Goal: Information Seeking & Learning: Learn about a topic

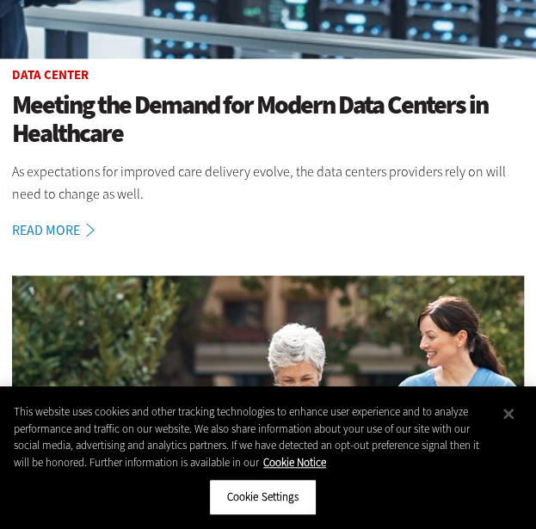
scroll to position [574, 0]
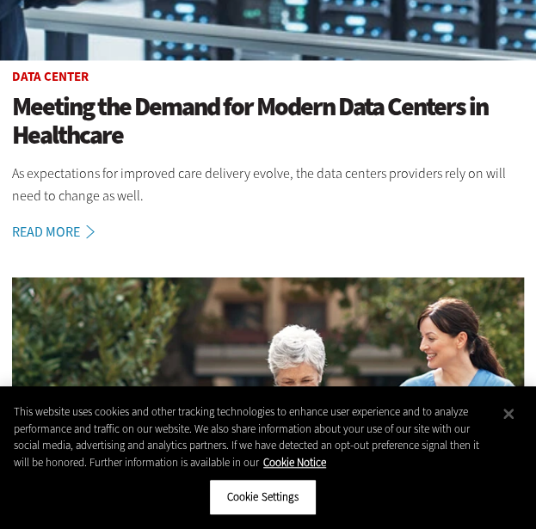
click at [80, 107] on h1 "Meeting the Demand for Modern Data Centers in Healthcare" at bounding box center [268, 121] width 512 height 57
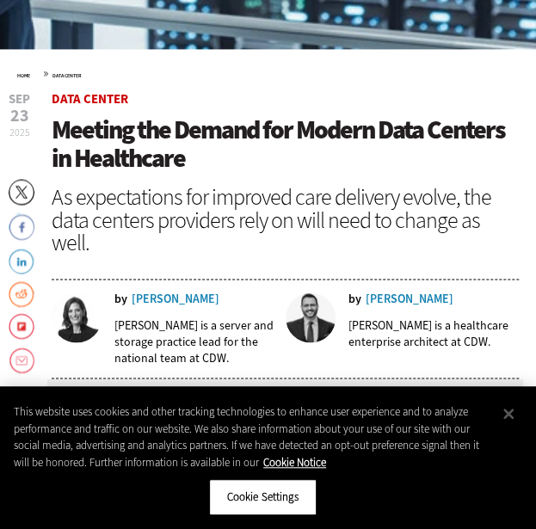
click at [156, 150] on span "Meeting the Demand for Modern Data Centers in Healthcare" at bounding box center [278, 144] width 453 height 63
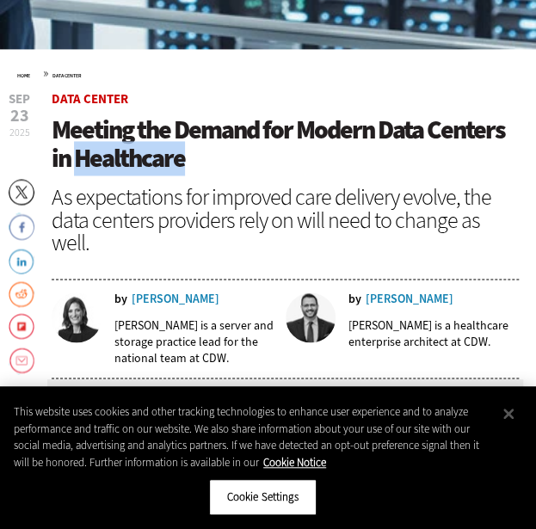
click at [156, 150] on span "Meeting the Demand for Modern Data Centers in Healthcare" at bounding box center [278, 144] width 453 height 63
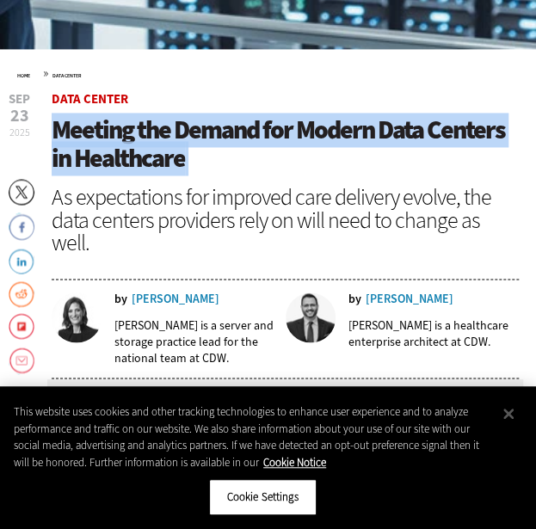
click at [156, 150] on span "Meeting the Demand for Modern Data Centers in Healthcare" at bounding box center [278, 144] width 453 height 63
copy header "Meeting the Demand for Modern Data Centers in Healthcare"
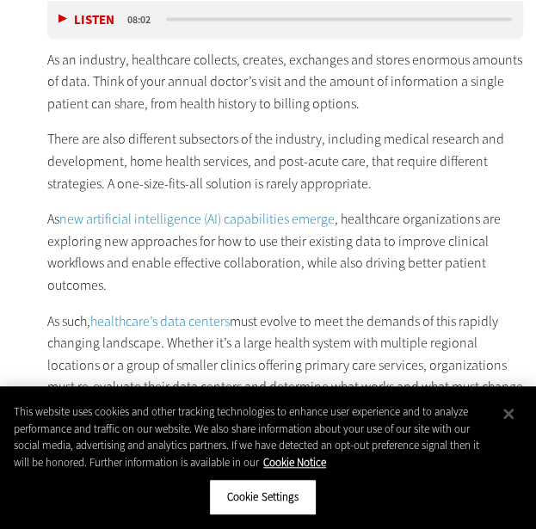
scroll to position [753, 0]
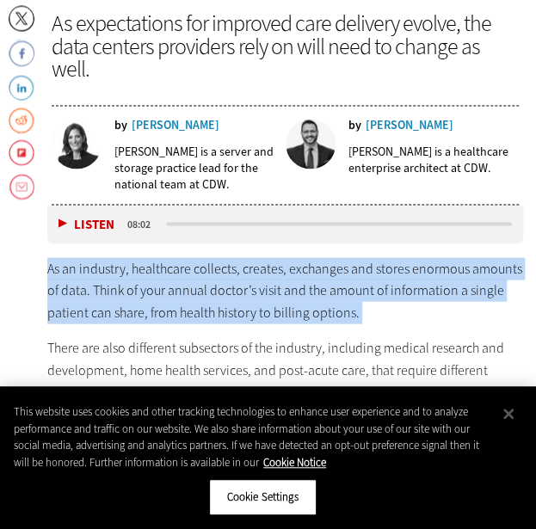
copy div "As an industry, healthcare collects, creates, exchanges and stores enormous amo…"
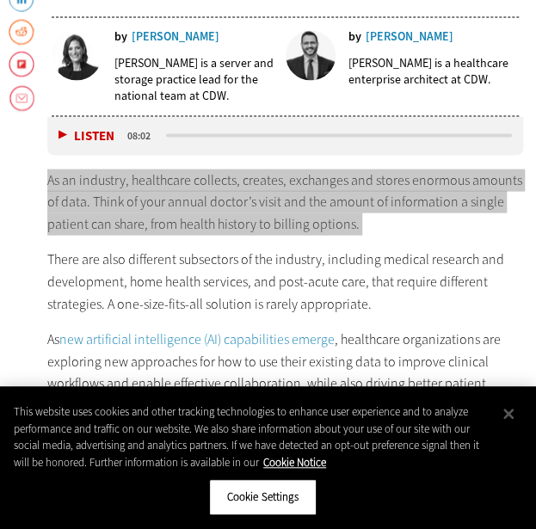
scroll to position [842, 0]
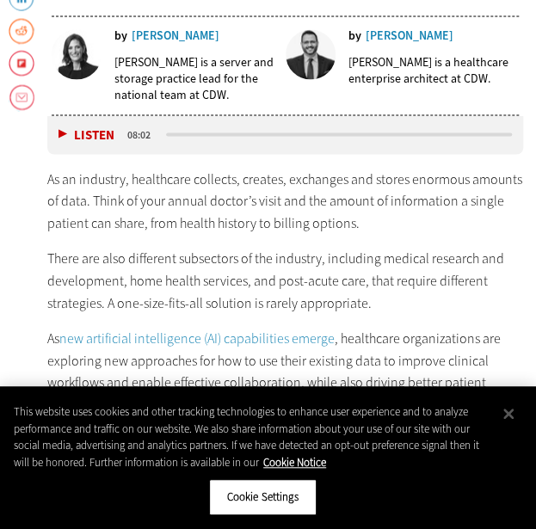
click at [211, 259] on p "There are also different subsectors of the industry, including medical research…" at bounding box center [285, 281] width 476 height 66
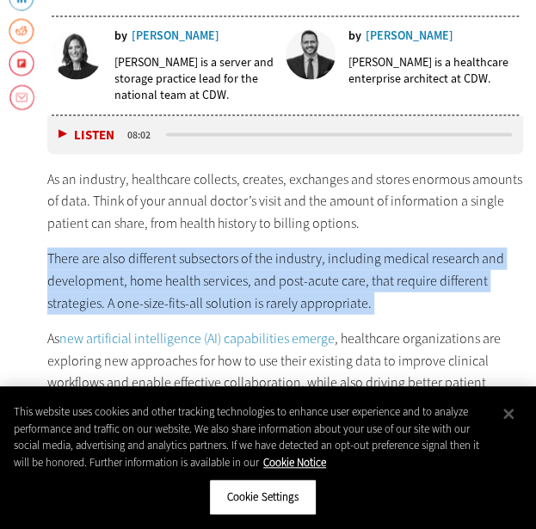
click at [211, 259] on p "There are also different subsectors of the industry, including medical research…" at bounding box center [285, 281] width 476 height 66
copy div "There are also different subsectors of the industry, including medical research…"
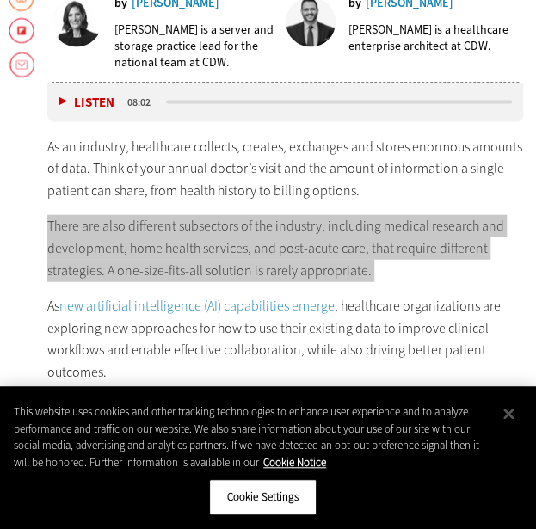
scroll to position [875, 0]
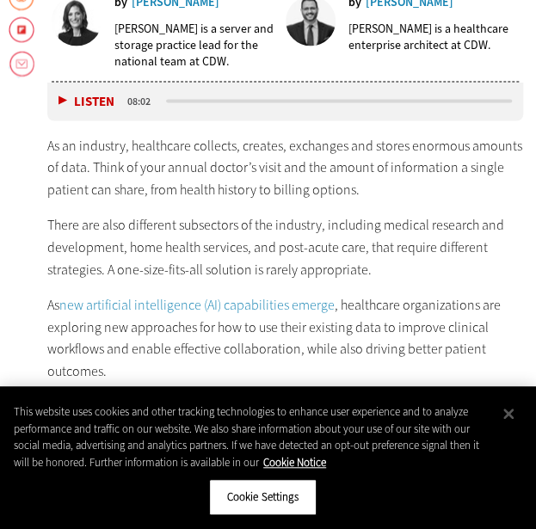
click at [82, 340] on p "As new artificial intelligence (AI) capabilities emerge , healthcare organizati…" at bounding box center [285, 338] width 476 height 88
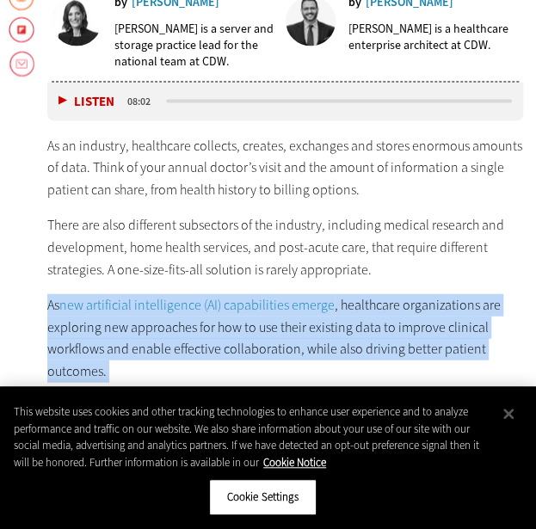
click at [82, 340] on p "As new artificial intelligence (AI) capabilities emerge , healthcare organizati…" at bounding box center [285, 338] width 476 height 88
copy div "As new artificial intelligence (AI) capabilities emerge , healthcare organizati…"
